Goal: Information Seeking & Learning: Learn about a topic

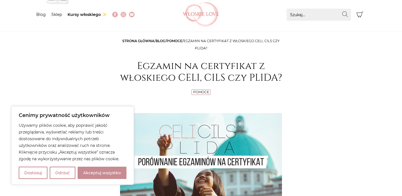
click at [90, 173] on button "Akceptuj wszystko" at bounding box center [102, 173] width 49 height 12
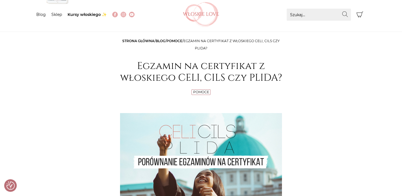
checkbox input "true"
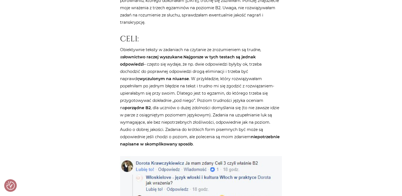
scroll to position [470, 0]
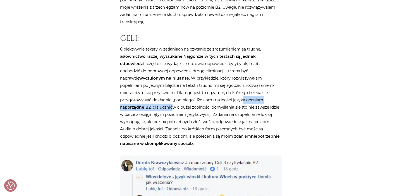
drag, startPoint x: 161, startPoint y: 94, endPoint x: 240, endPoint y: 92, distance: 79.1
click at [240, 92] on p "Obiektywnie teksty w zadaniach na czytanie ze zrozumieniem są trudne, a słownic…" at bounding box center [201, 97] width 162 height 102
click at [130, 54] on strong "słownictwo raczej wyszukane" at bounding box center [152, 56] width 60 height 5
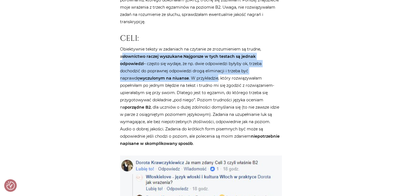
drag, startPoint x: 130, startPoint y: 47, endPoint x: 146, endPoint y: 69, distance: 26.4
click at [147, 69] on p "Obiektywnie teksty w zadaniach na czytanie ze zrozumieniem są trudne, a słownic…" at bounding box center [201, 97] width 162 height 102
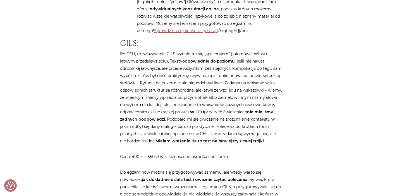
scroll to position [824, 0]
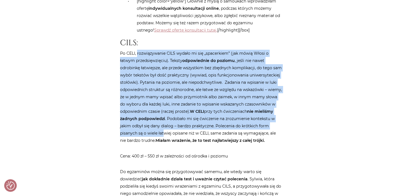
drag, startPoint x: 138, startPoint y: 37, endPoint x: 192, endPoint y: 118, distance: 97.6
click at [192, 118] on p "Po CELI, rozwiązywanie CILS wydało mi się „spacerkiem” (jak mówią Włosi o łatwy…" at bounding box center [201, 97] width 162 height 94
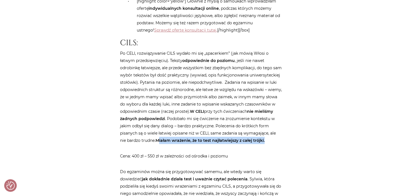
drag, startPoint x: 193, startPoint y: 122, endPoint x: 193, endPoint y: 131, distance: 8.7
click at [193, 131] on p "Po CELI, rozwiązywanie CILS wydało mi się „spacerkiem” (jak mówią Włosi o łatwy…" at bounding box center [201, 97] width 162 height 94
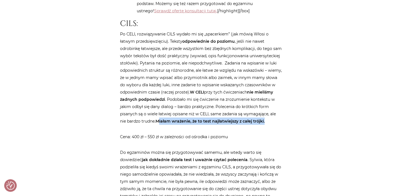
scroll to position [842, 0]
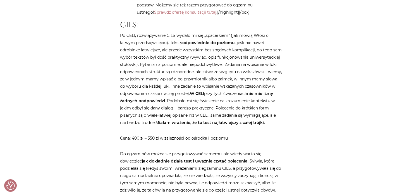
click at [128, 20] on h2 "CILS:" at bounding box center [201, 24] width 162 height 9
click at [200, 69] on p "Po CELI, rozwiązywanie CILS wydało mi się „spacerkiem” (jak mówią Włosi o łatwy…" at bounding box center [201, 79] width 162 height 94
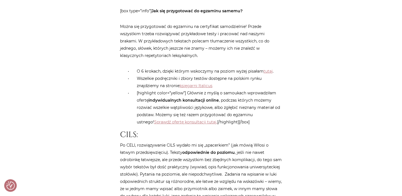
scroll to position [723, 0]
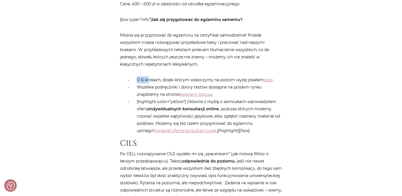
drag, startPoint x: 149, startPoint y: 62, endPoint x: 238, endPoint y: 60, distance: 88.9
click at [238, 60] on article "Strona główna / Blog / Pomoce / Egzamin na certyfikat z włoskiego CELI, CILS cz…" at bounding box center [201, 119] width 162 height 1549
click at [238, 76] on li "O 6 krokach, dzięki którym wskoczymy na poziom wyżej pisałam tutaj ." at bounding box center [206, 79] width 151 height 7
click at [158, 84] on li "Wszelkie podręczniki i zbiory testów dostępne na polskim rynku znajdziemy na st…" at bounding box center [206, 91] width 151 height 15
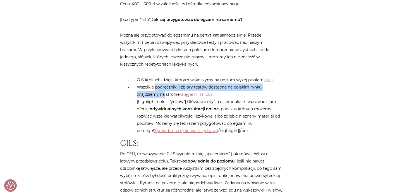
drag, startPoint x: 158, startPoint y: 71, endPoint x: 161, endPoint y: 79, distance: 8.7
click at [161, 84] on li "Wszelkie podręczniki i zbiory testów dostępne na polskim rynku znajdziemy na st…" at bounding box center [206, 91] width 151 height 15
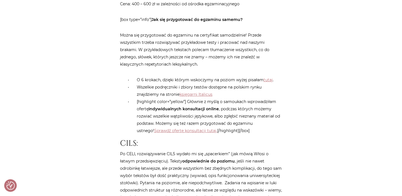
click at [158, 98] on li "[highlight color=”yellow”] Głównie z myślą o samoukach wprowadziłam ofertę indy…" at bounding box center [206, 116] width 151 height 36
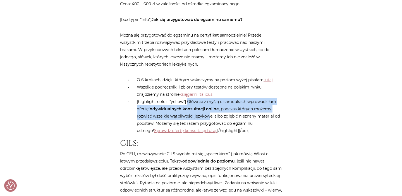
drag, startPoint x: 188, startPoint y: 86, endPoint x: 210, endPoint y: 101, distance: 26.0
click at [210, 101] on li "[highlight color=”yellow”] Głównie z myślą o samoukach wprowadziłam ofertę indy…" at bounding box center [206, 116] width 151 height 36
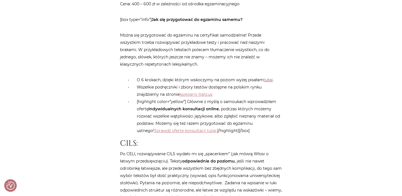
click at [268, 77] on link "tutaj" at bounding box center [268, 79] width 9 height 5
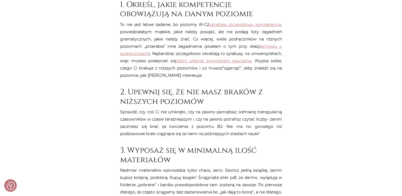
scroll to position [289, 0]
click at [258, 25] on link "określają szczegółowo kompetencje" at bounding box center [245, 24] width 72 height 5
click at [206, 40] on p "To nie jest łatwe zadanie, bo poziomy A1-C2 określają szczegółowo kompetencje ,…" at bounding box center [201, 50] width 162 height 58
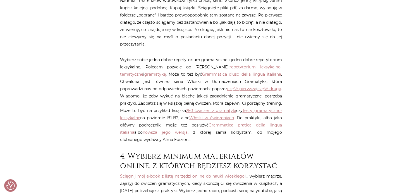
scroll to position [464, 0]
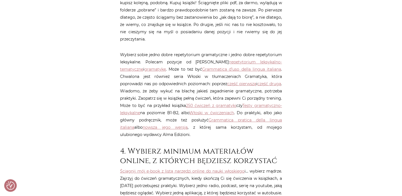
click at [165, 60] on p "Wybierz sobie jedno dobre repetytorium gramatyczne i jedno dobre repetytorium l…" at bounding box center [201, 94] width 162 height 87
click at [149, 69] on p "Wybierz sobie jedno dobre repetytorium gramatyczne i jedno dobre repetytorium l…" at bounding box center [201, 94] width 162 height 87
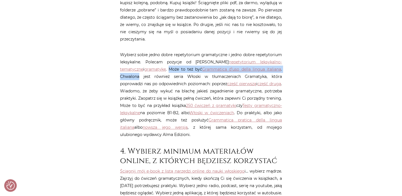
drag, startPoint x: 149, startPoint y: 69, endPoint x: 271, endPoint y: 69, distance: 121.8
click at [271, 69] on p "Wybierz sobie jedno dobre repetytorium gramatyczne i jedno dobre repetytorium l…" at bounding box center [201, 94] width 162 height 87
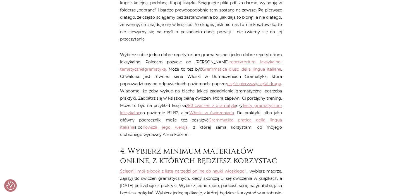
click at [239, 76] on p "Wybierz sobie jedno dobre repetytorium gramatyczne i jedno dobre repetytorium l…" at bounding box center [201, 94] width 162 height 87
click at [166, 80] on p "Wybierz sobie jedno dobre repetytorium gramatyczne i jedno dobre repetytorium l…" at bounding box center [201, 94] width 162 height 87
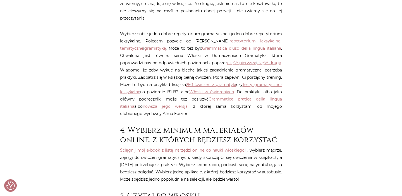
scroll to position [485, 0]
click at [186, 84] on link "250 ćwiczeń z gramatyki" at bounding box center [211, 84] width 51 height 5
